Goal: Browse casually

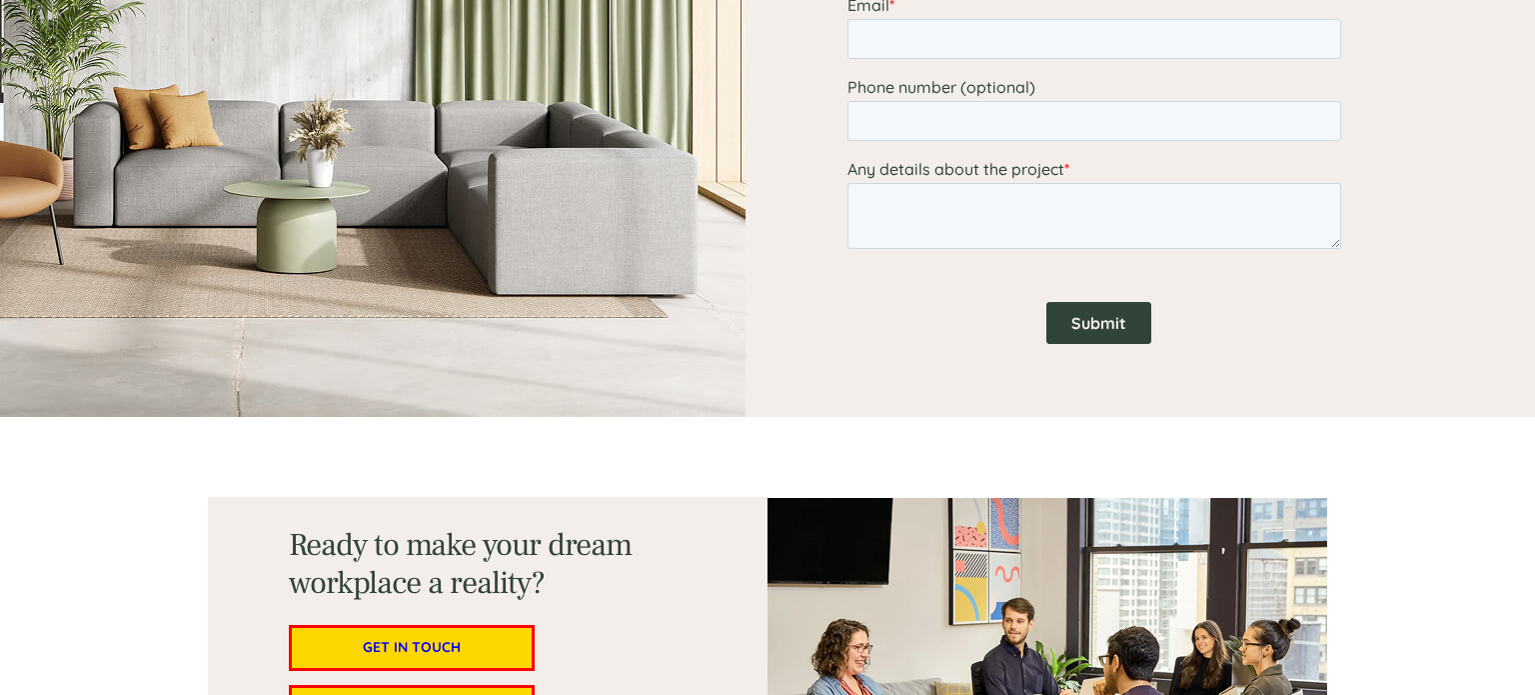
scroll to position [2959, 0]
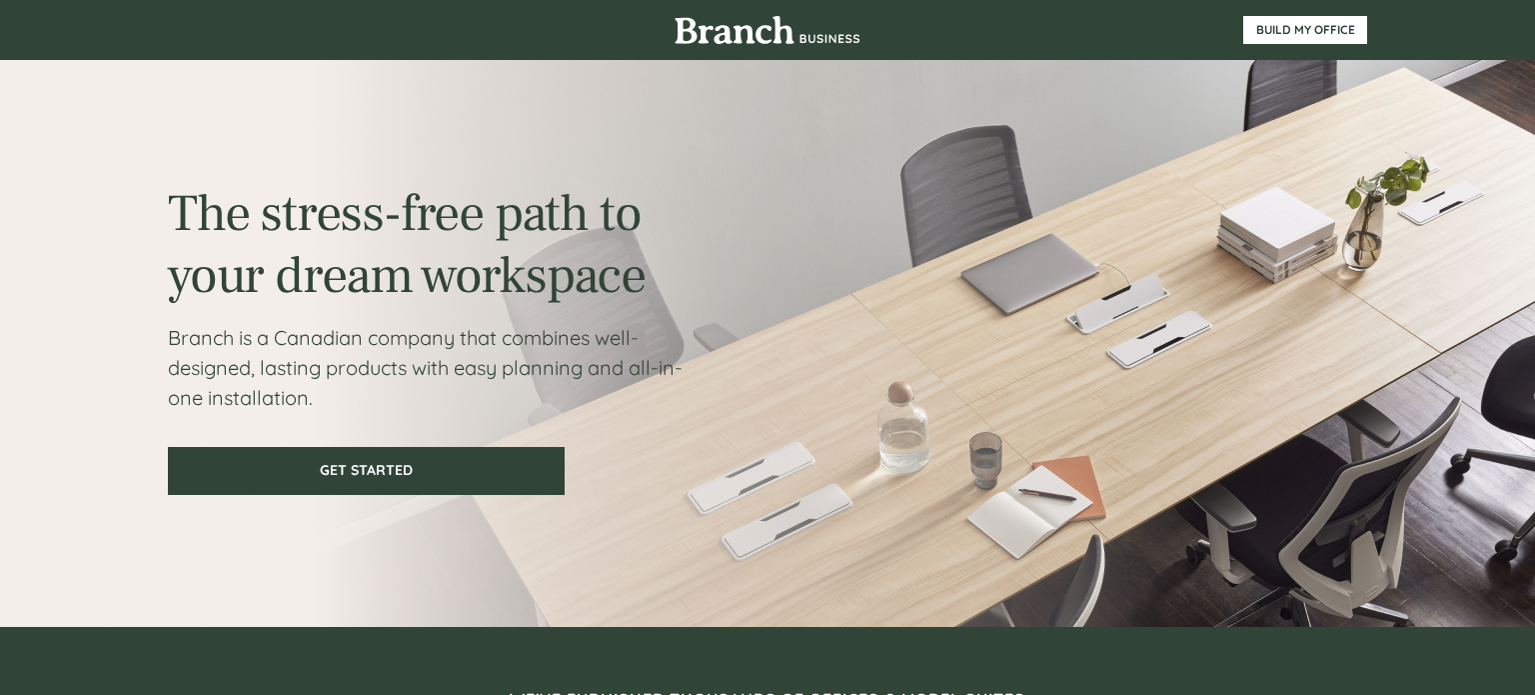
click at [794, 32] on img at bounding box center [768, 30] width 186 height 28
